Goal: Navigation & Orientation: Find specific page/section

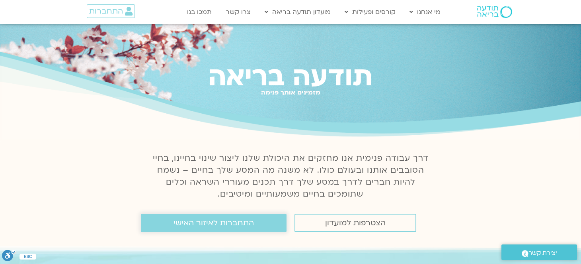
click at [223, 223] on span "התחברות לאיזור האישי" at bounding box center [214, 222] width 80 height 9
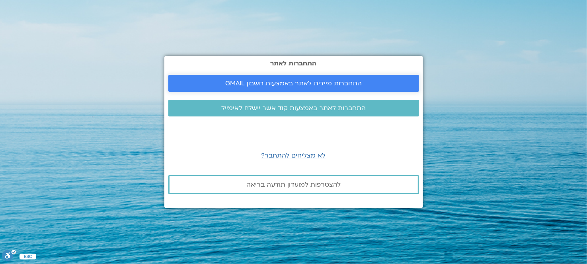
click at [286, 90] on link "התחברות מיידית לאתר באמצעות חשבון GMAIL" at bounding box center [293, 83] width 251 height 17
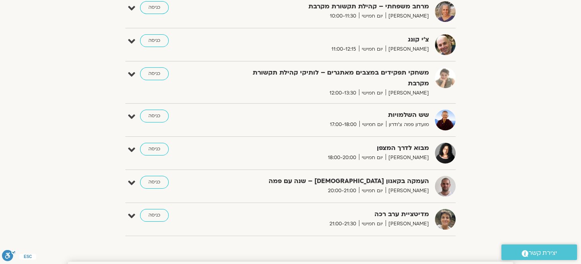
scroll to position [318, 0]
click at [161, 149] on link "כניסה" at bounding box center [154, 148] width 29 height 13
